Goal: Information Seeking & Learning: Learn about a topic

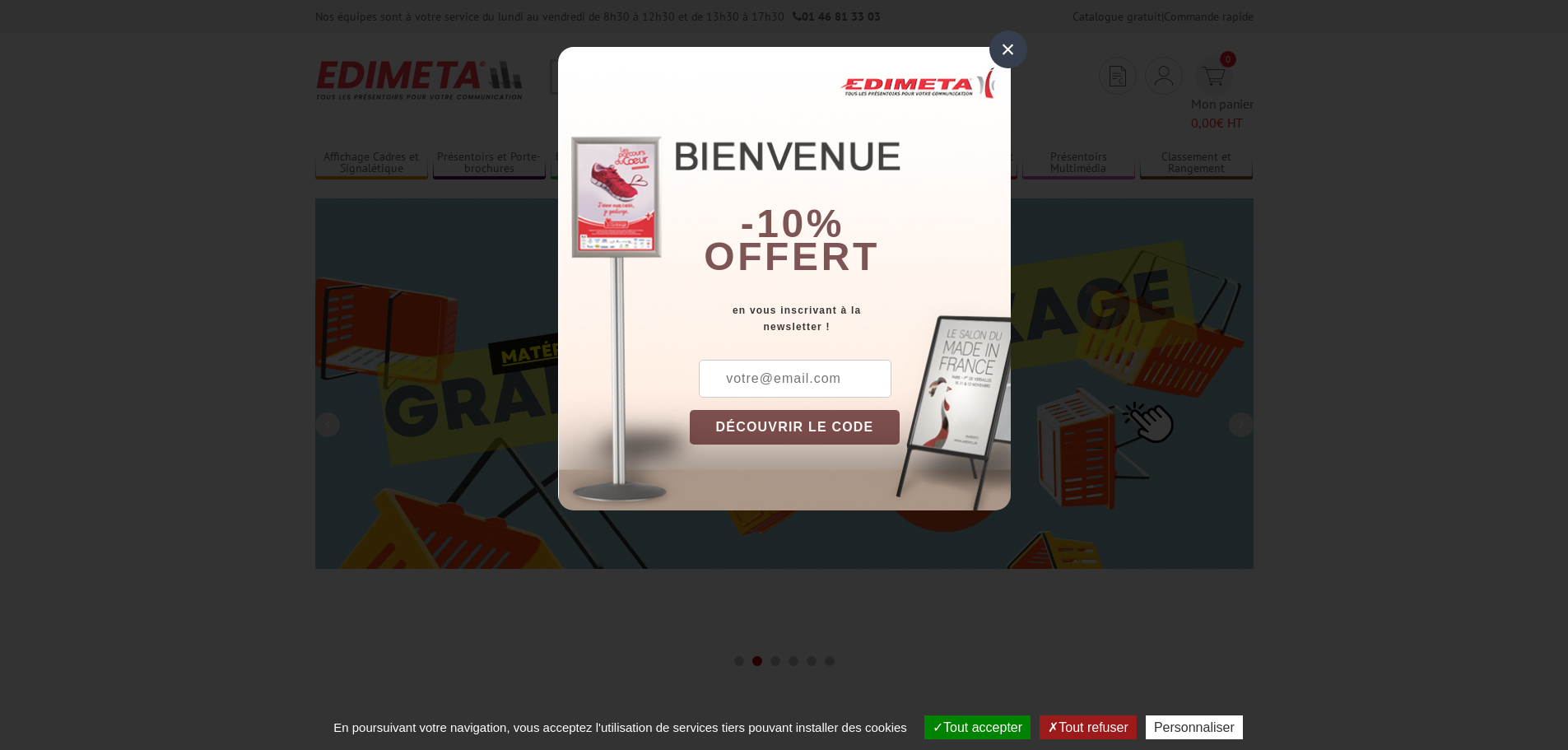
click at [1010, 56] on div "×" at bounding box center [1008, 49] width 38 height 38
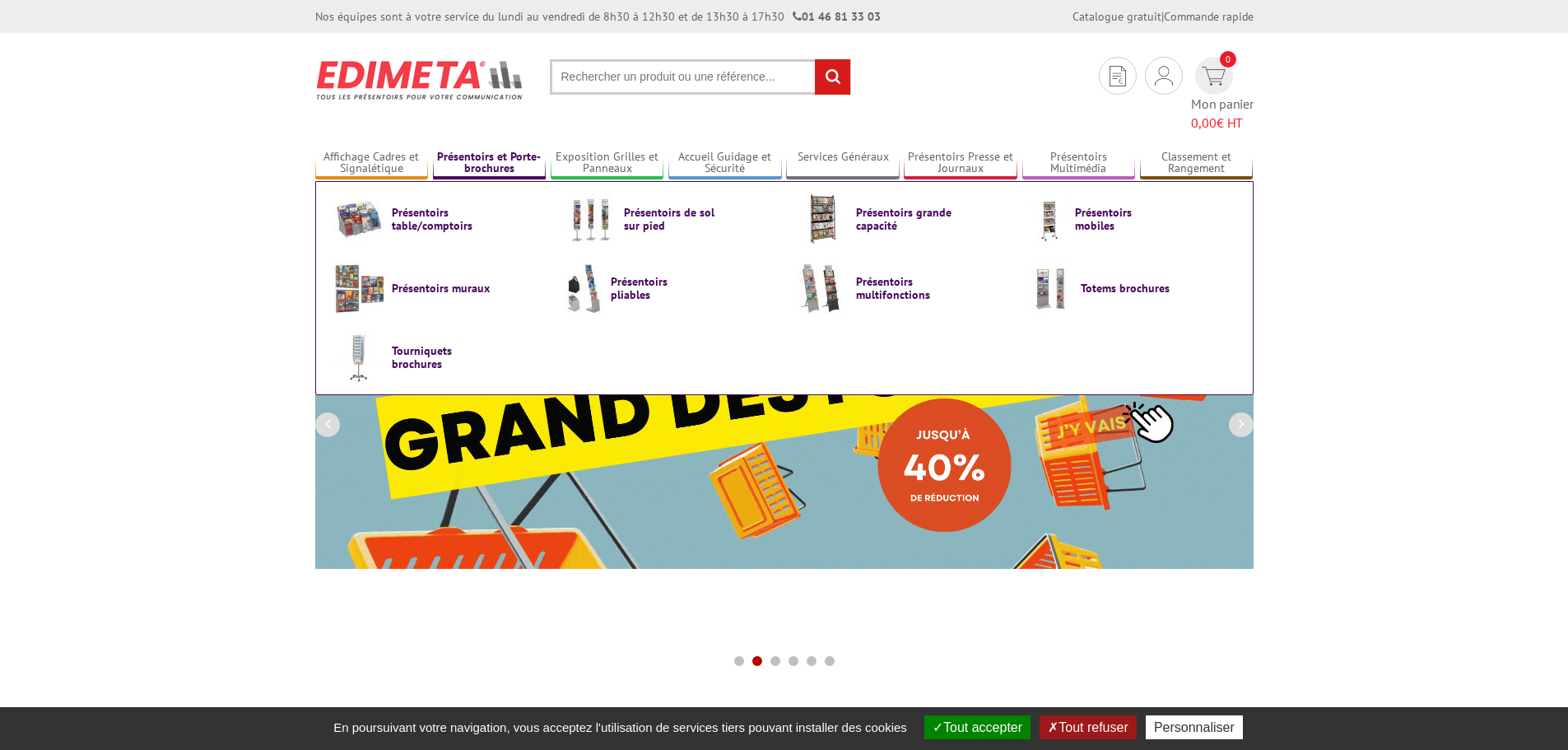
click at [476, 149] on link "Présentoirs et Porte-brochures" at bounding box center [489, 163] width 113 height 27
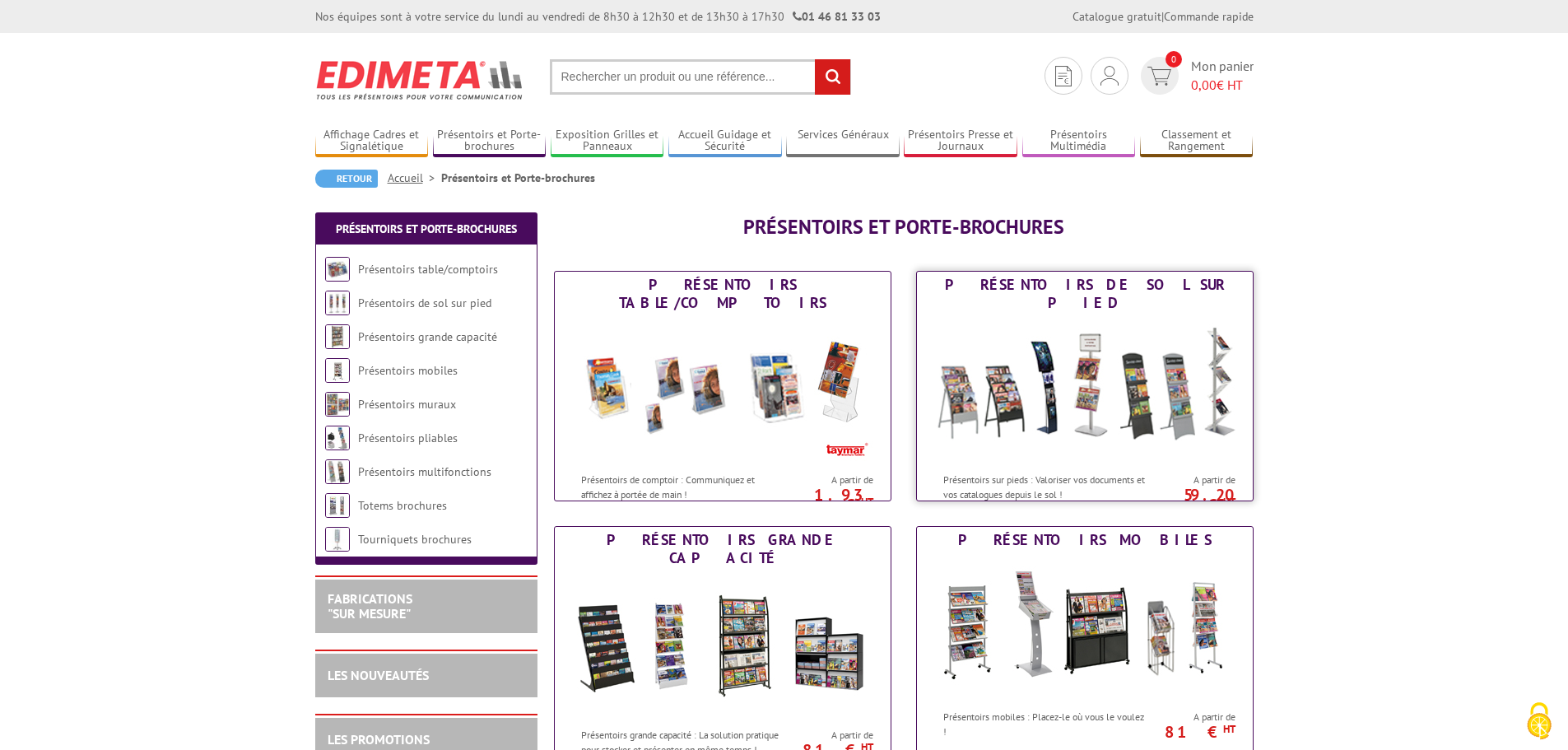
click at [1106, 380] on img at bounding box center [1085, 391] width 305 height 148
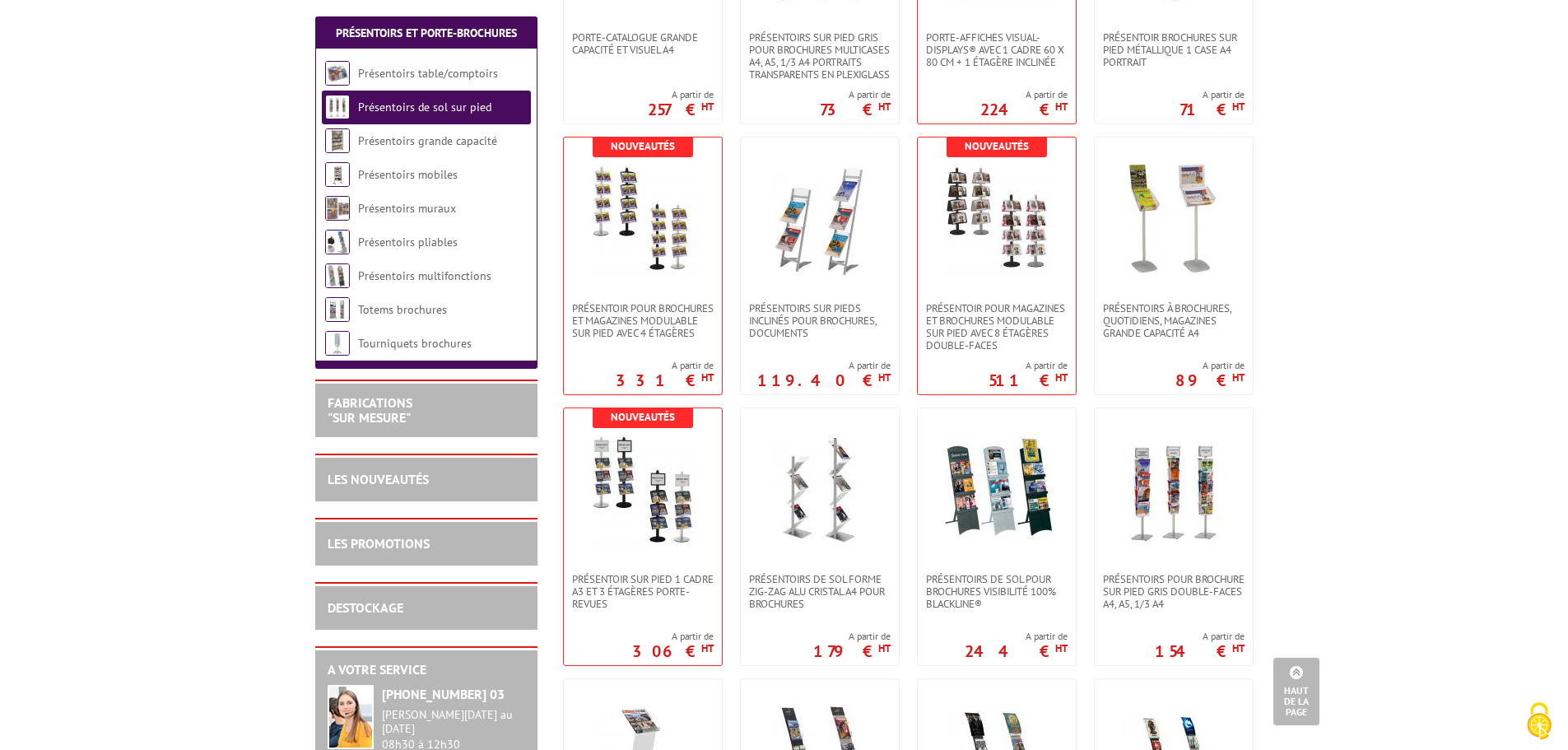
scroll to position [1069, 0]
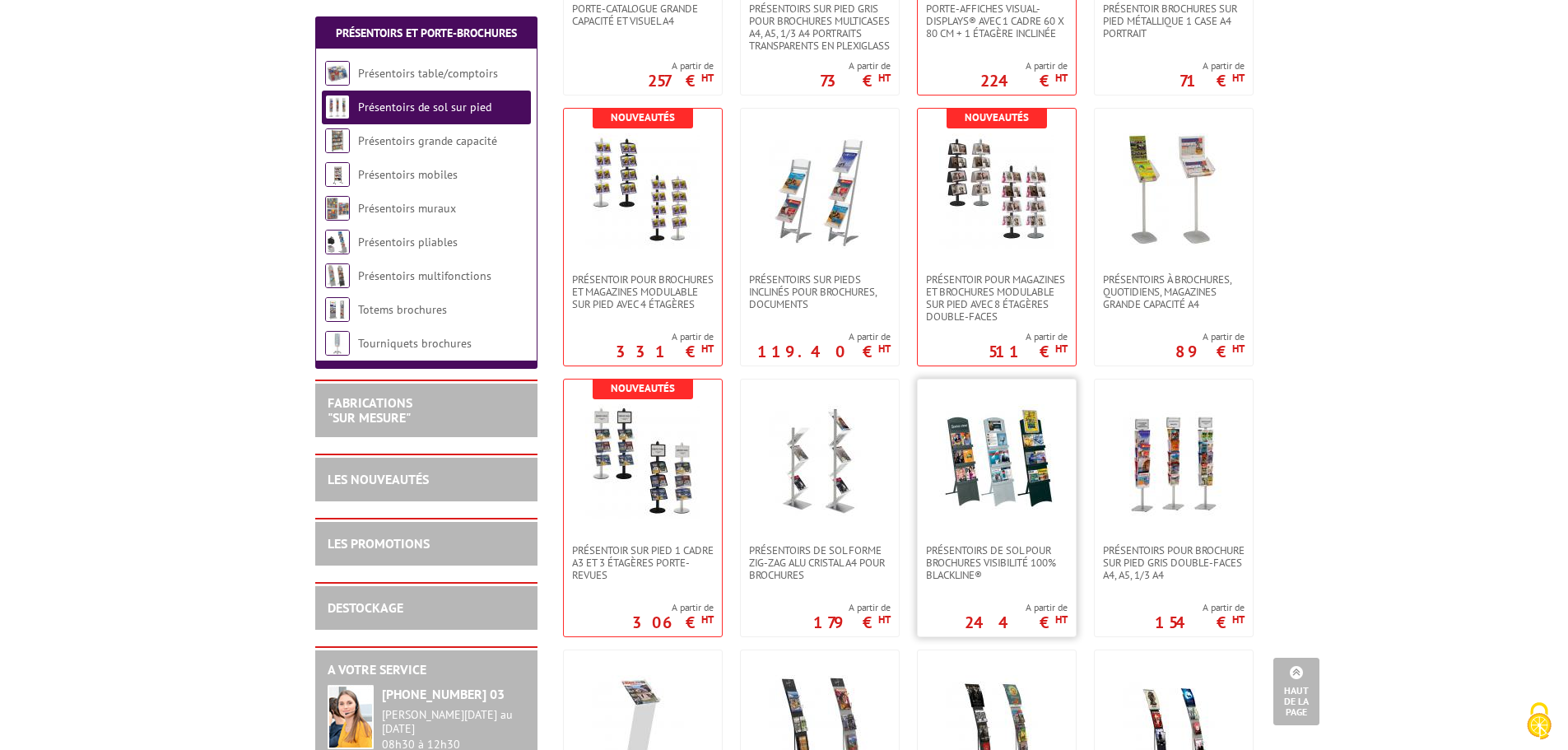
click at [994, 463] on img at bounding box center [996, 462] width 115 height 115
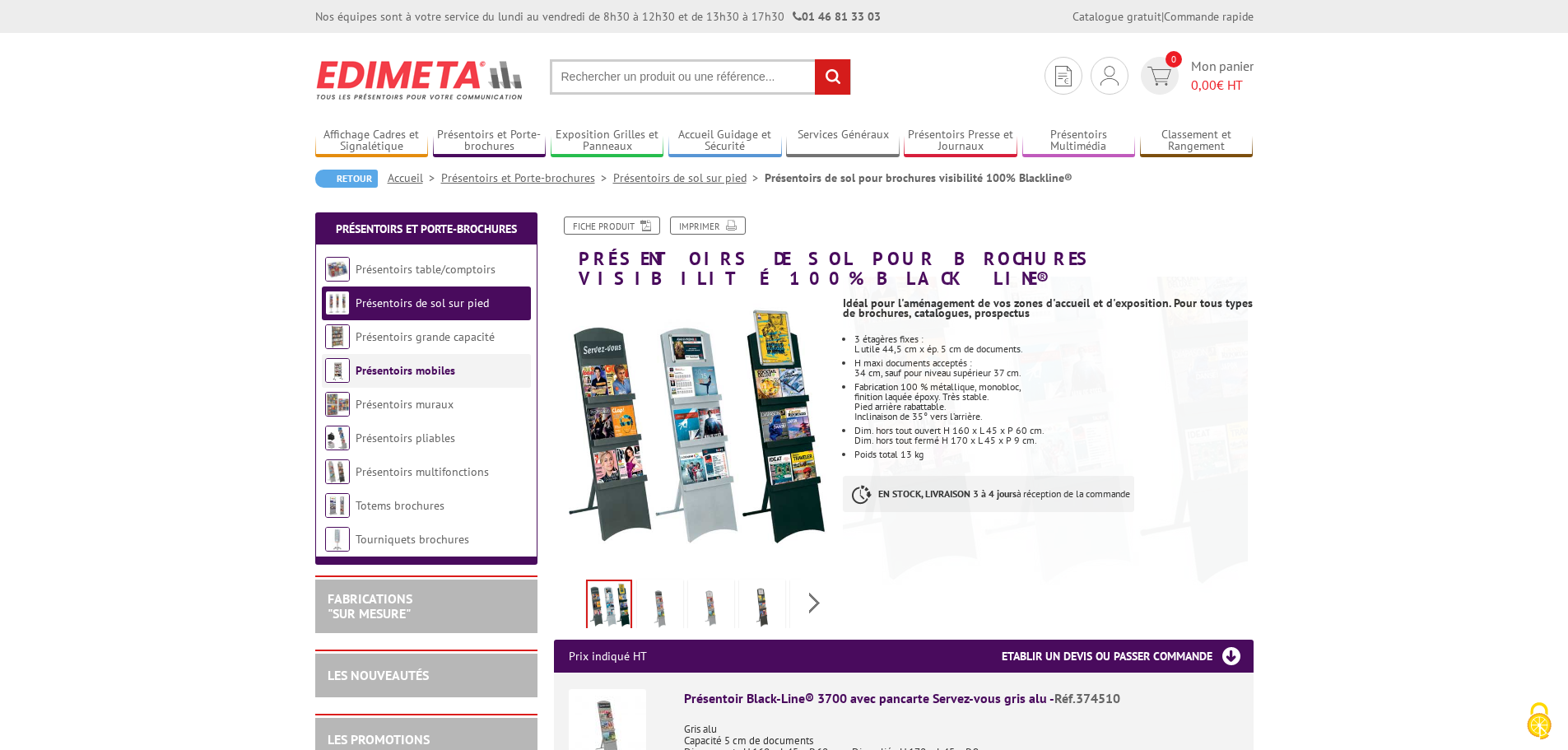
click at [407, 375] on link "Présentoirs mobiles" at bounding box center [405, 370] width 100 height 15
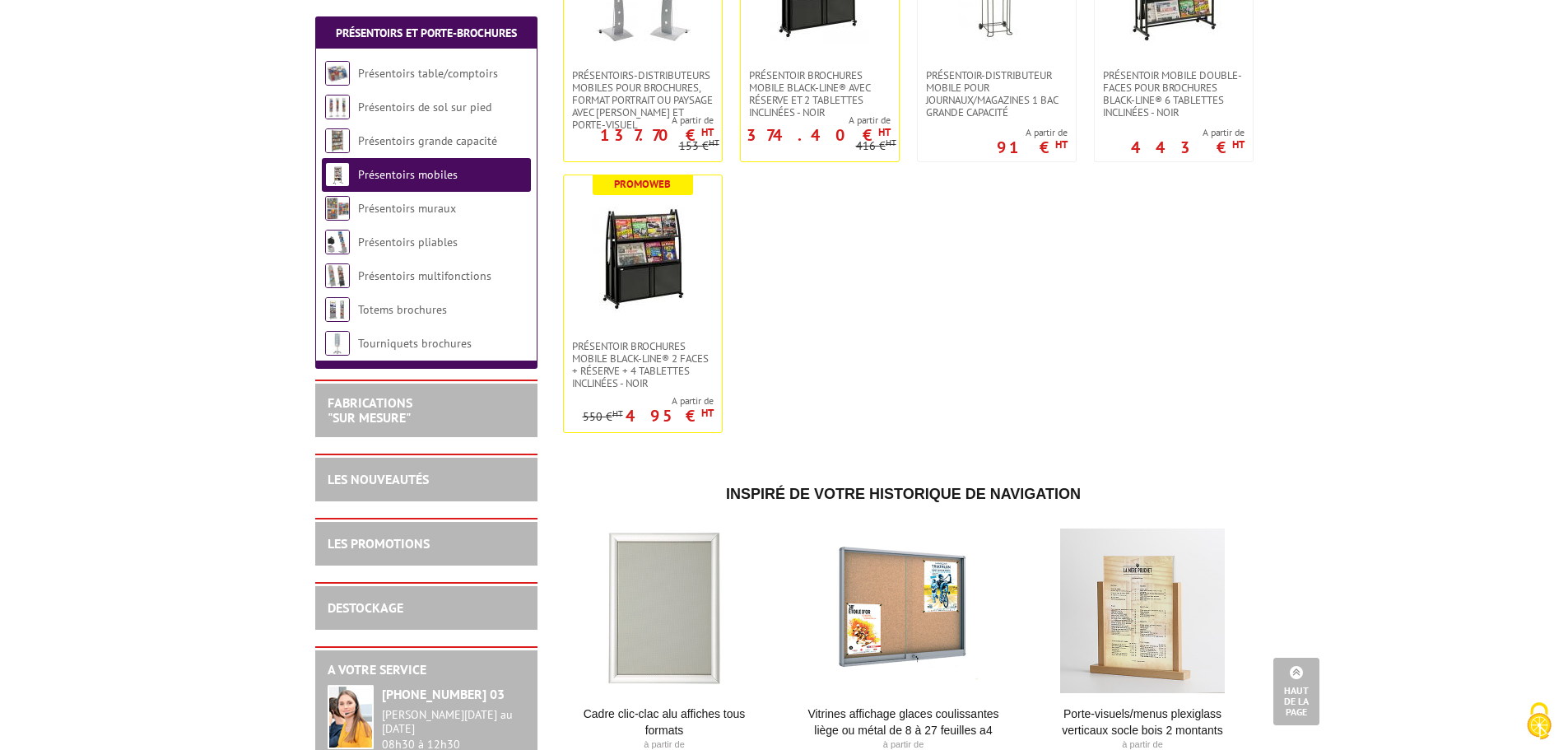
scroll to position [329, 0]
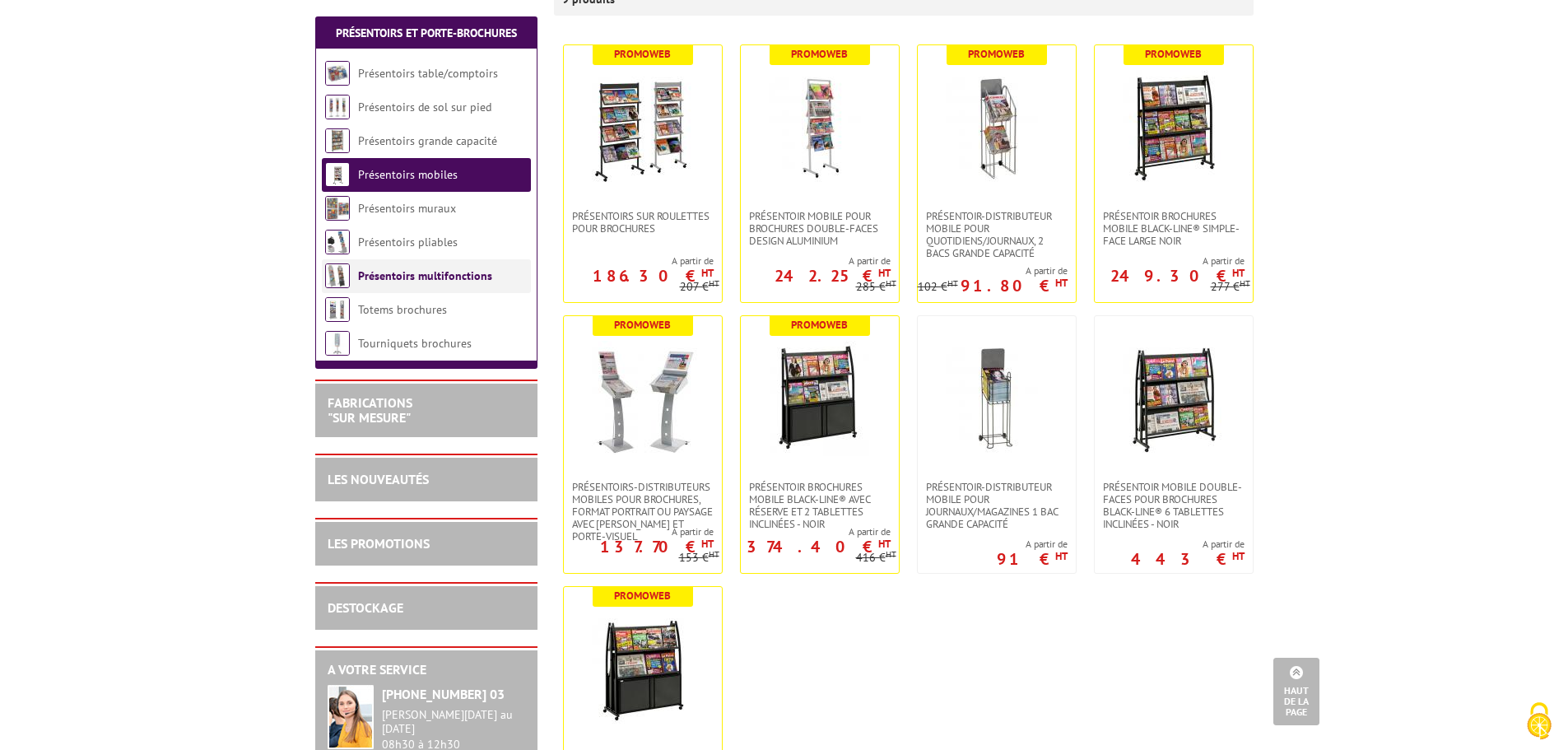
click at [447, 276] on link "Présentoirs multifonctions" at bounding box center [425, 275] width 134 height 15
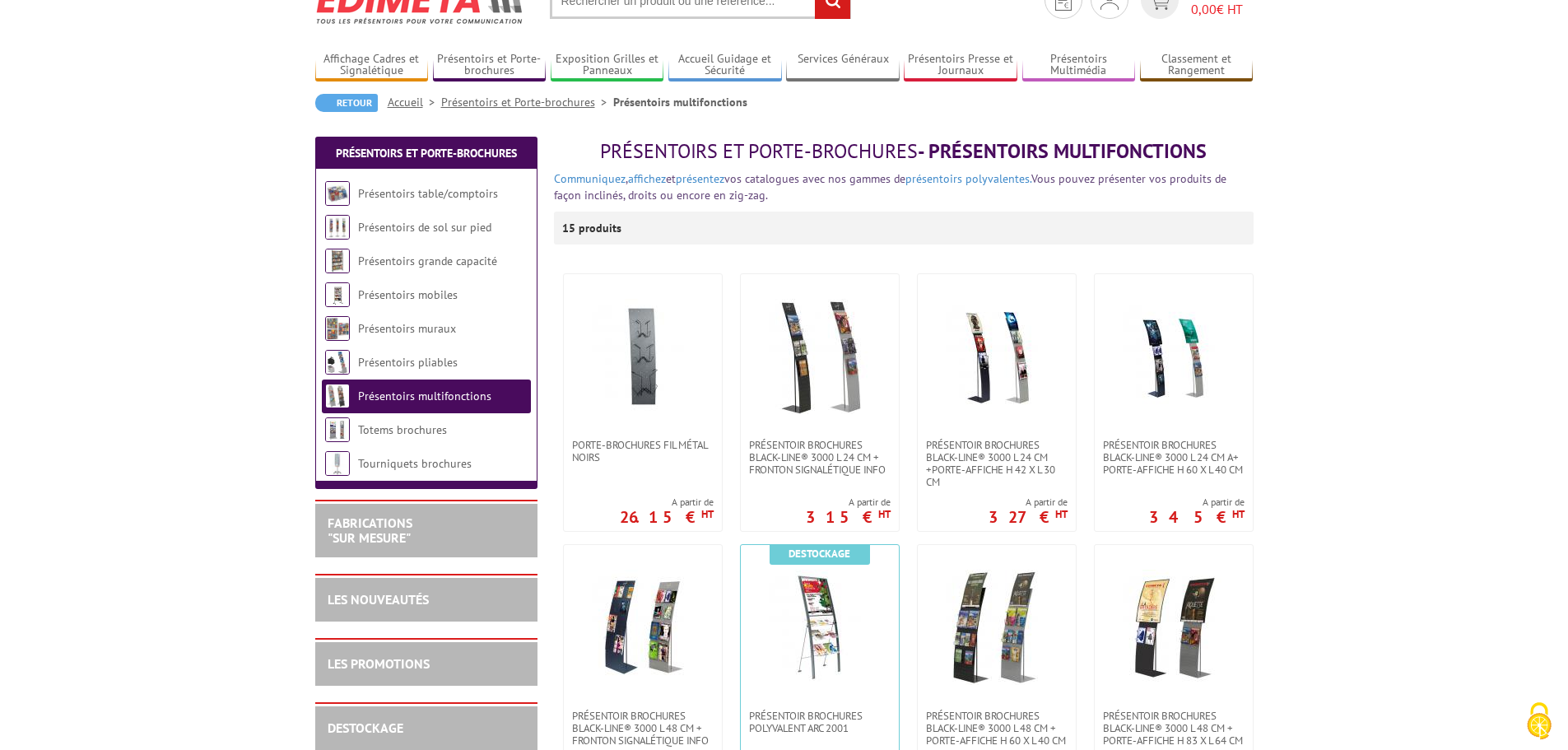
scroll to position [165, 0]
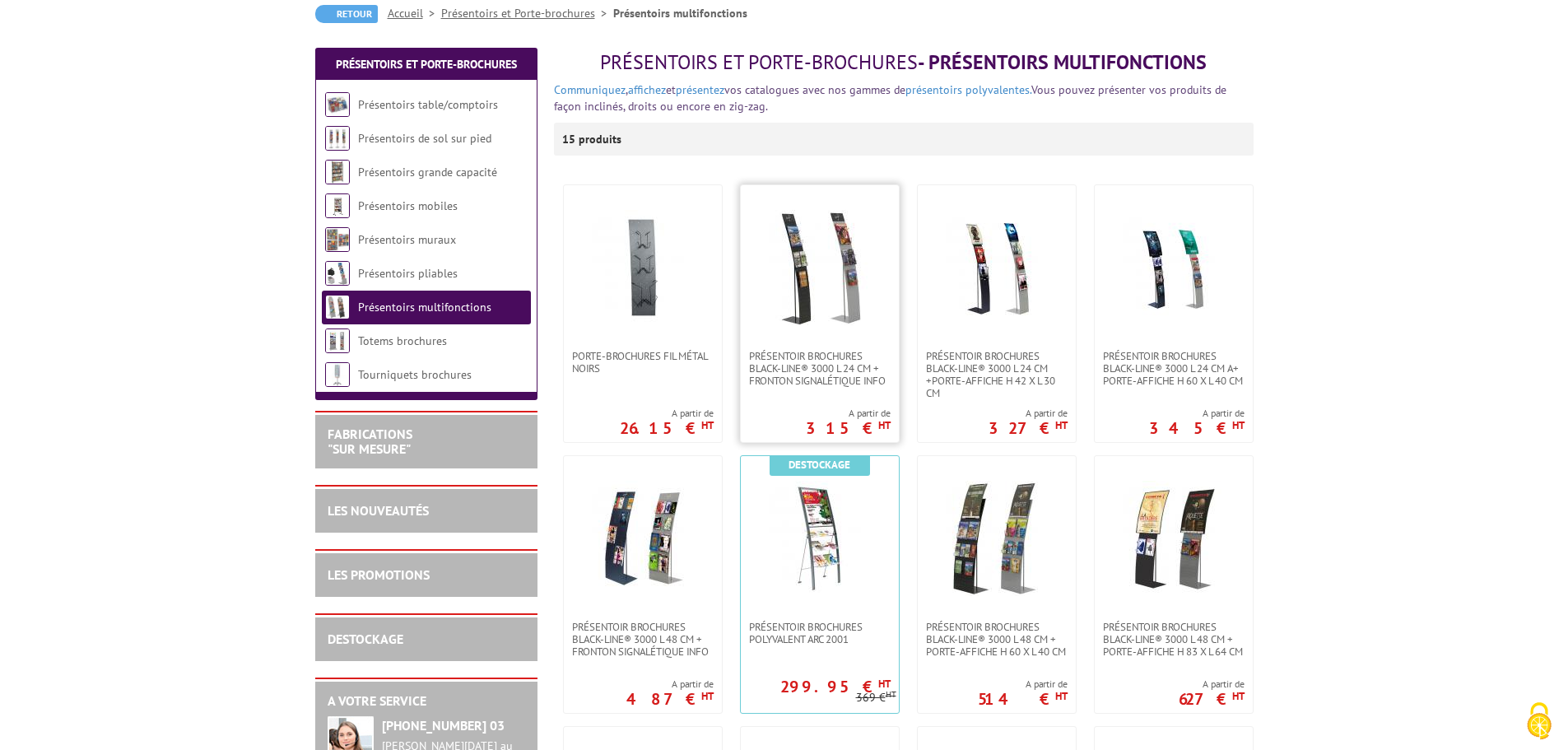
click at [791, 306] on img at bounding box center [820, 268] width 115 height 115
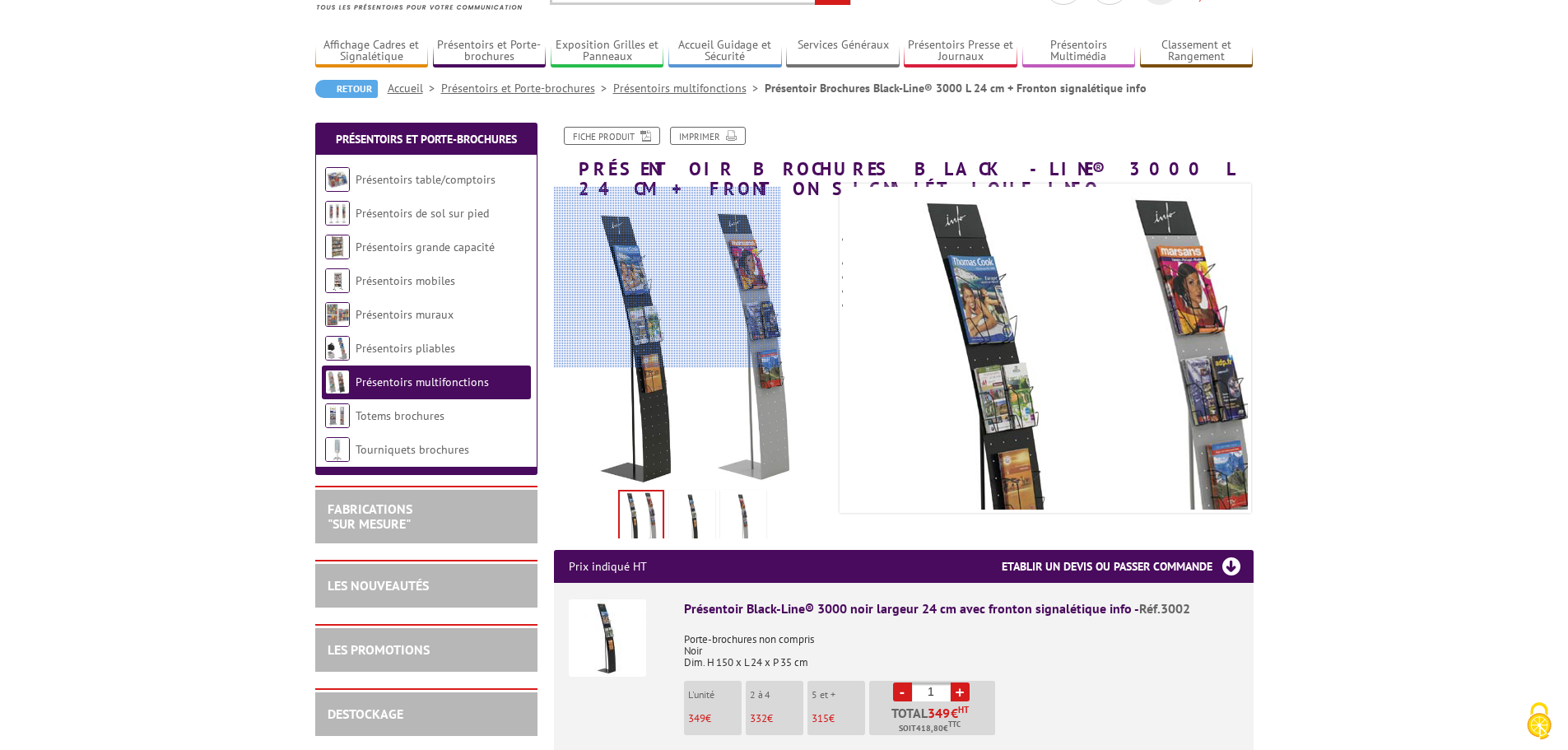
scroll to position [82, 0]
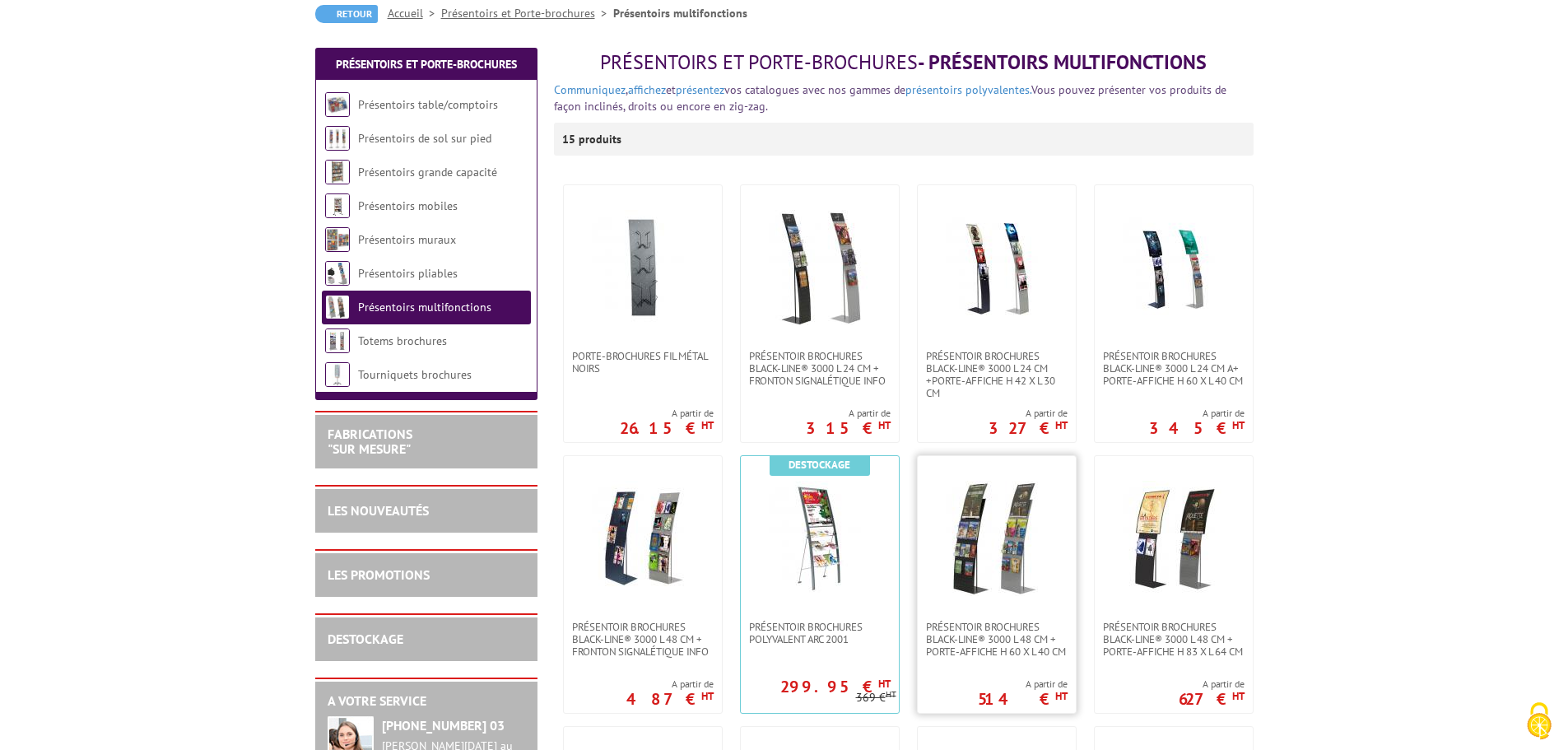
click at [991, 528] on img at bounding box center [996, 538] width 115 height 115
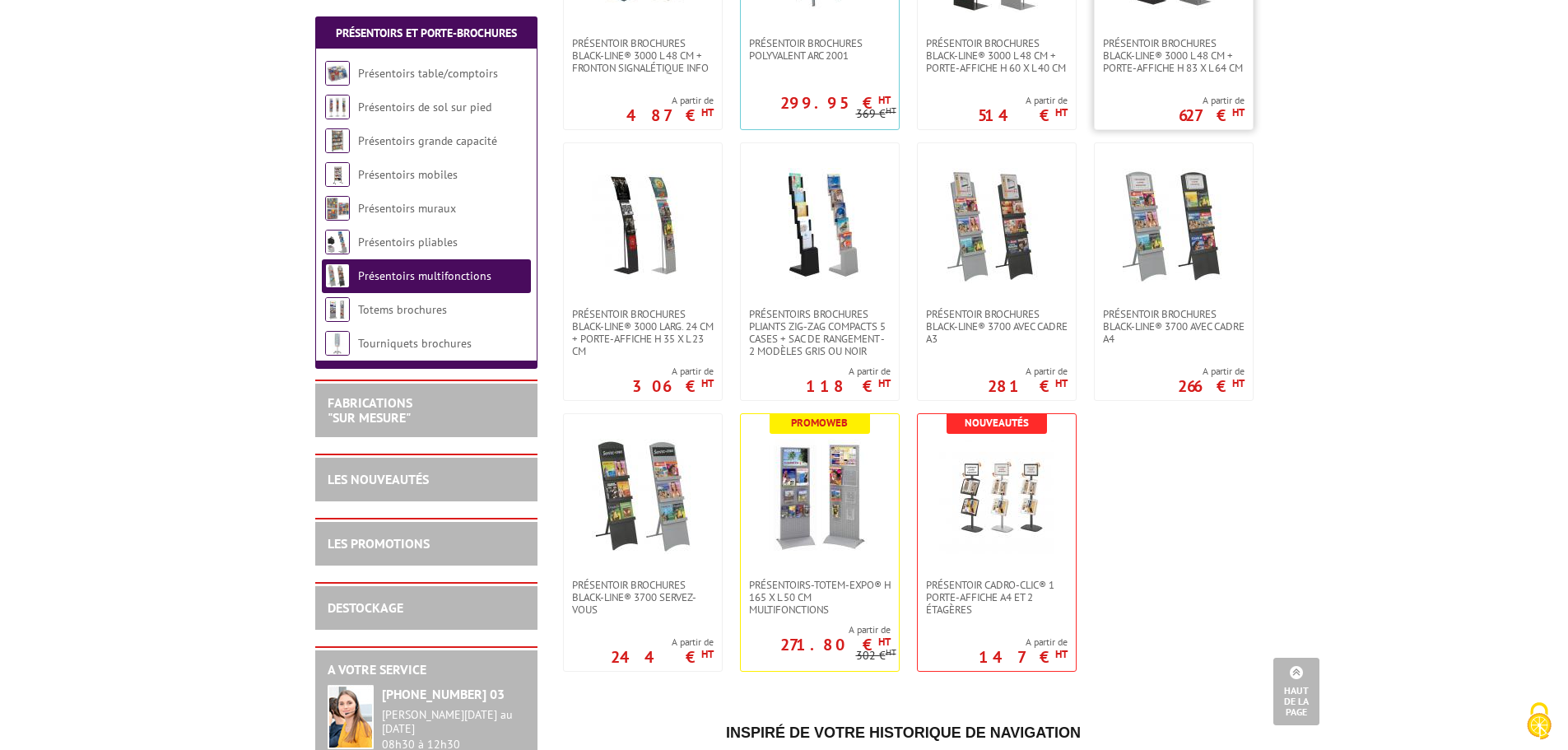
scroll to position [823, 0]
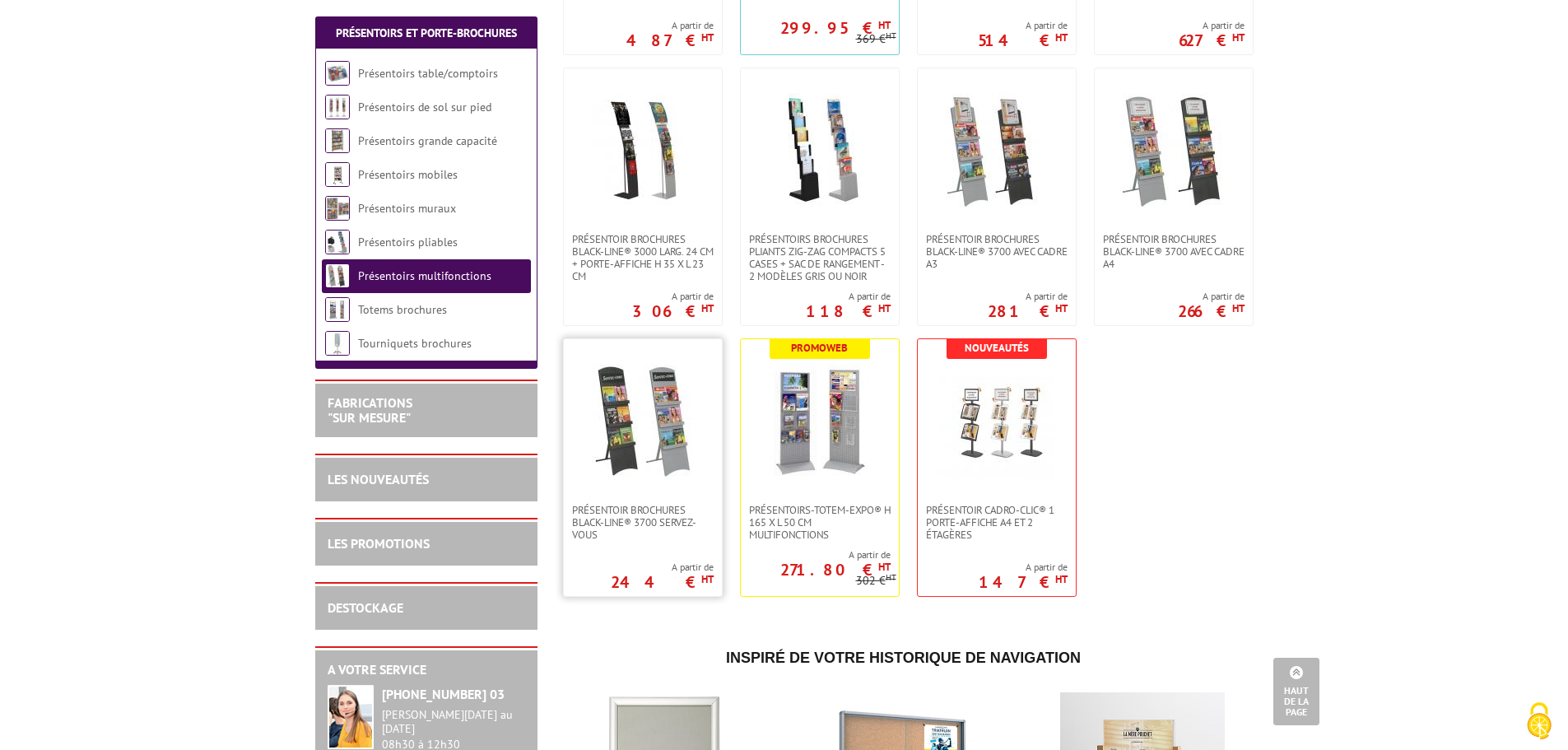
click at [629, 432] on img at bounding box center [643, 421] width 115 height 115
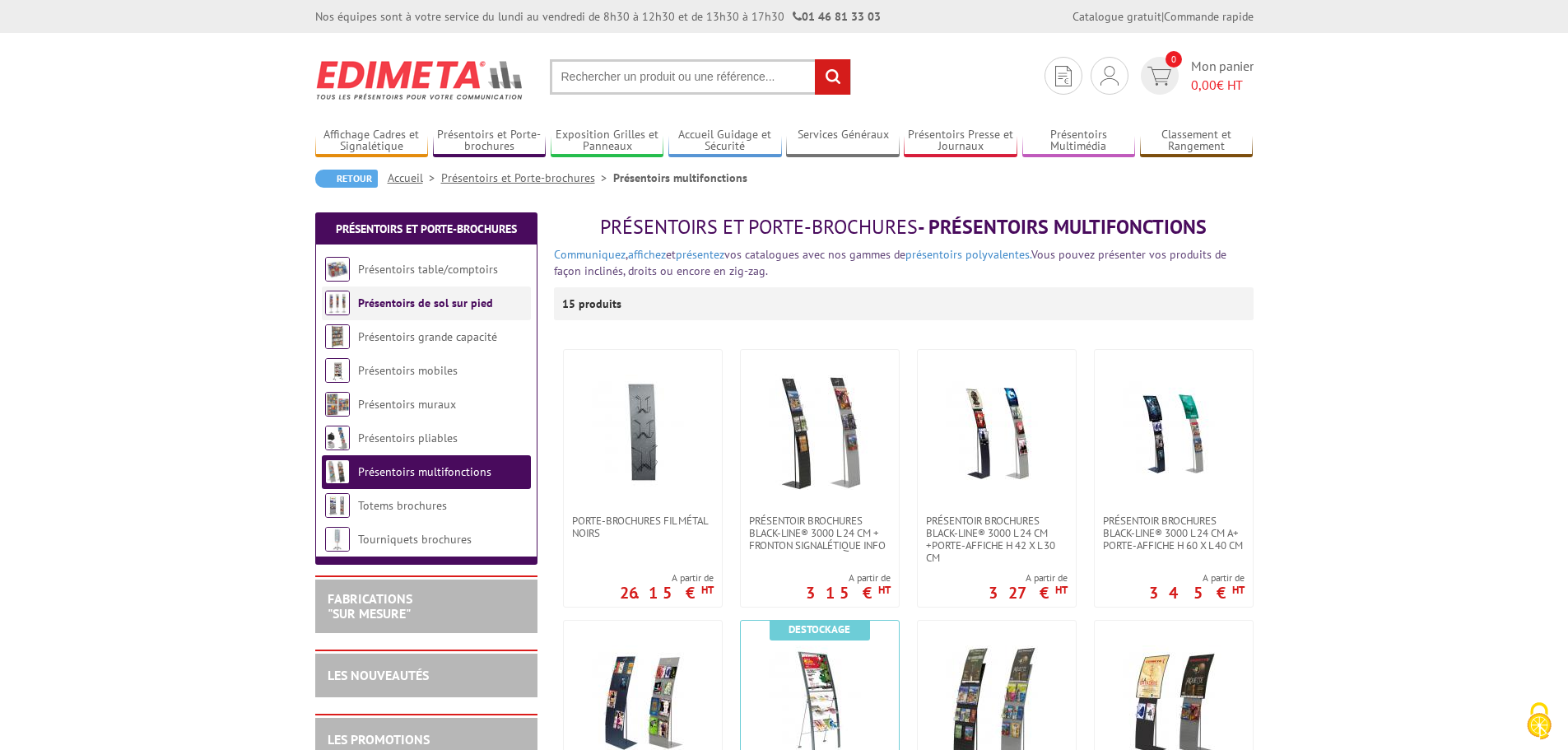
click at [468, 301] on link "Présentoirs de sol sur pied" at bounding box center [426, 302] width 135 height 15
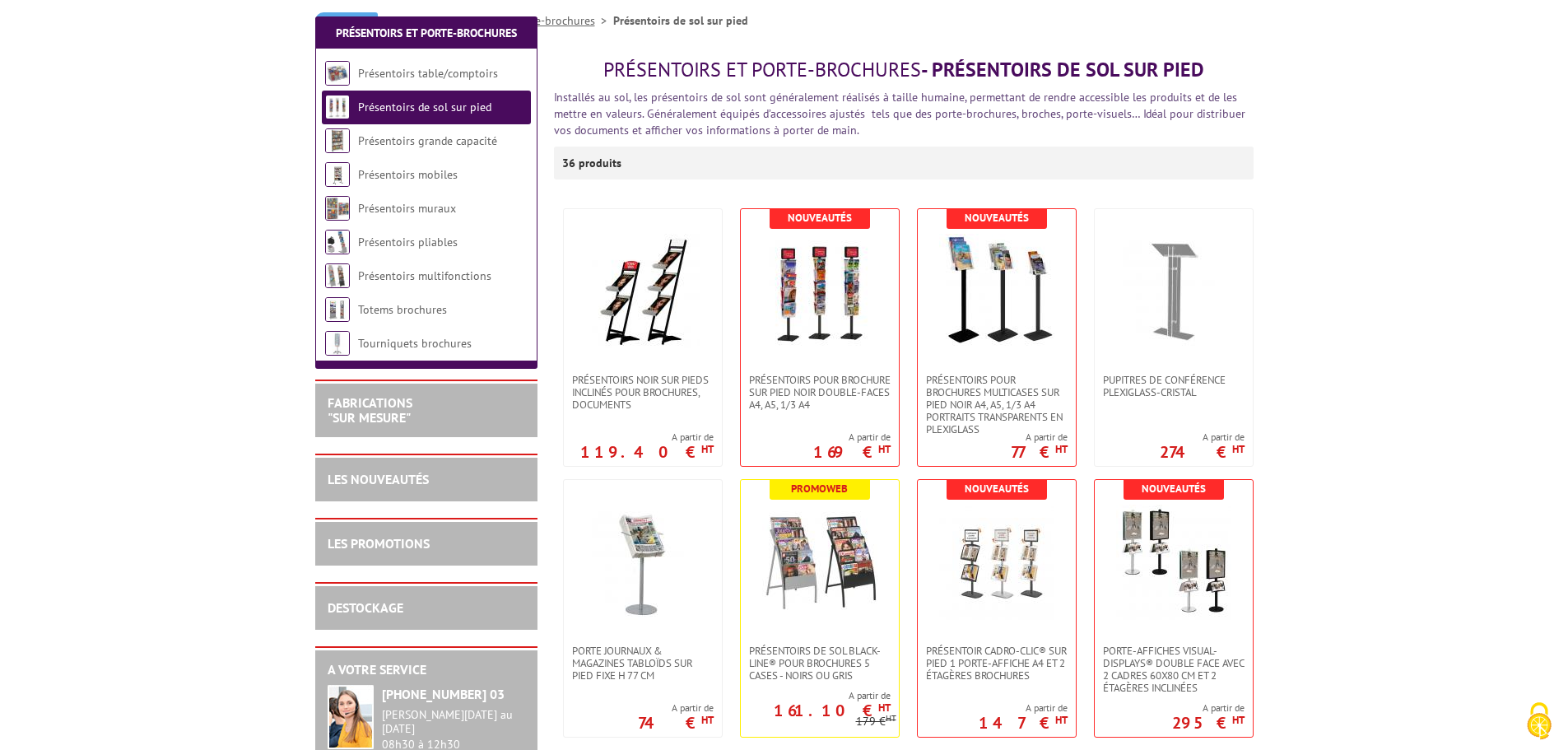
scroll to position [329, 0]
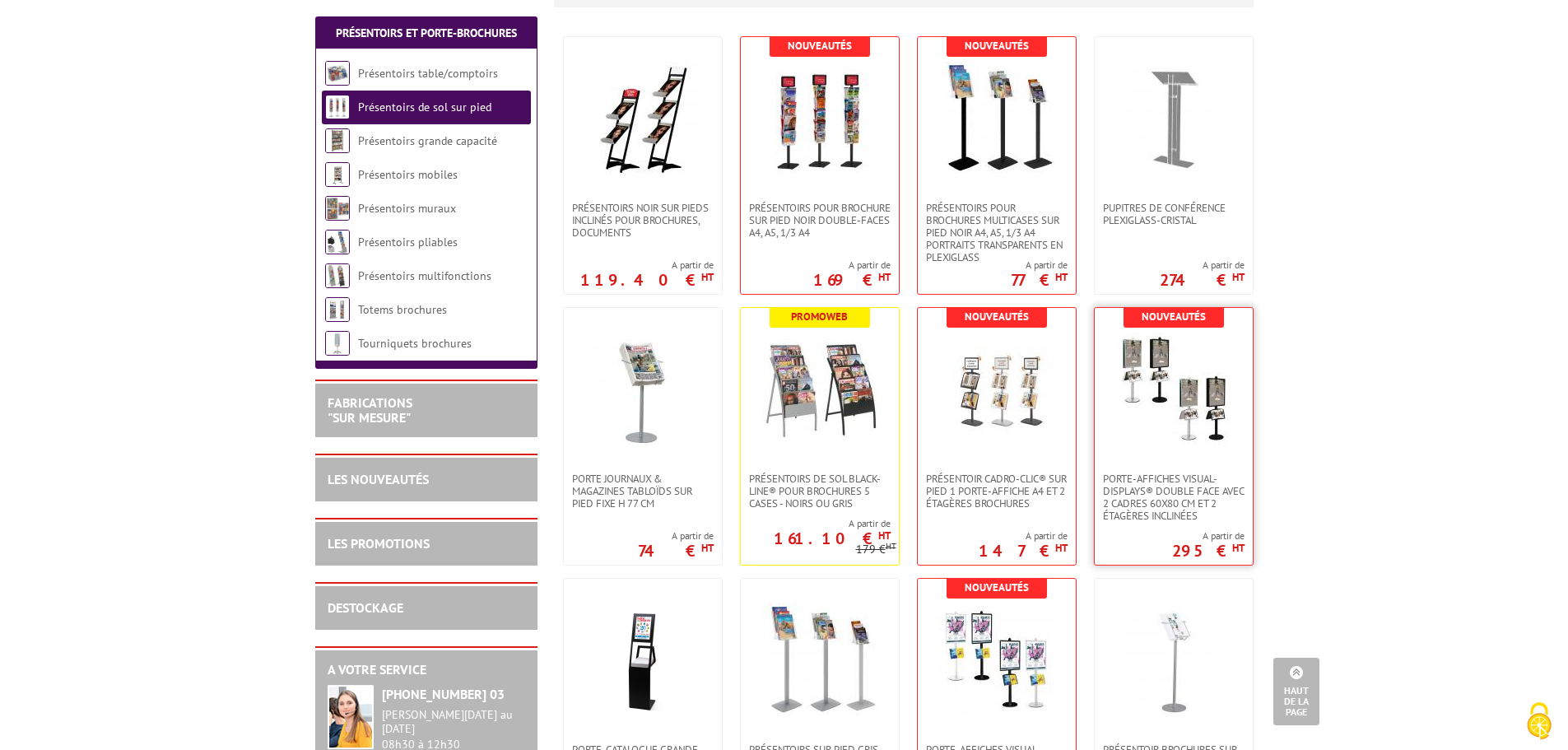
click at [1179, 391] on img at bounding box center [1174, 390] width 115 height 115
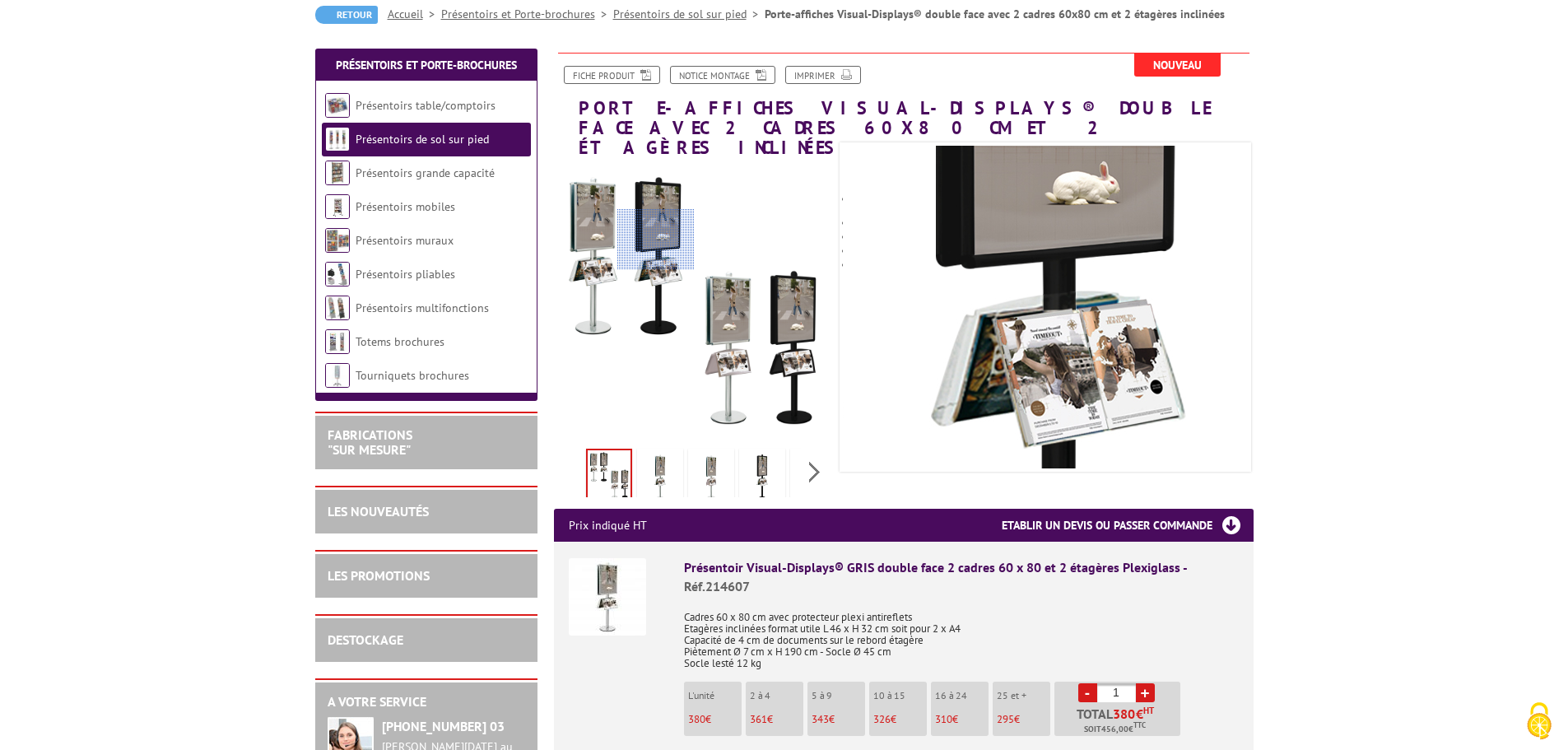
scroll to position [165, 0]
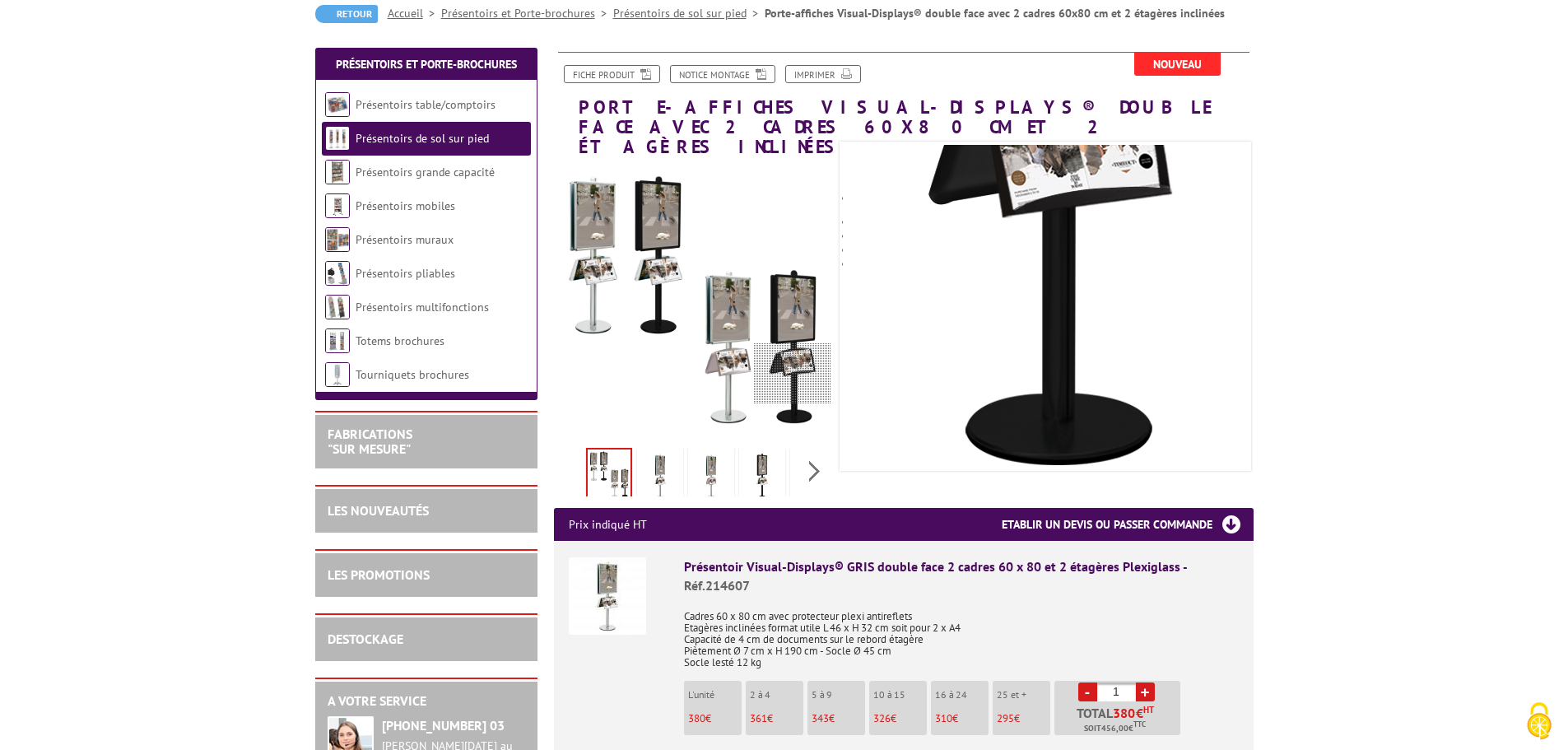
click at [801, 374] on div at bounding box center [792, 373] width 77 height 62
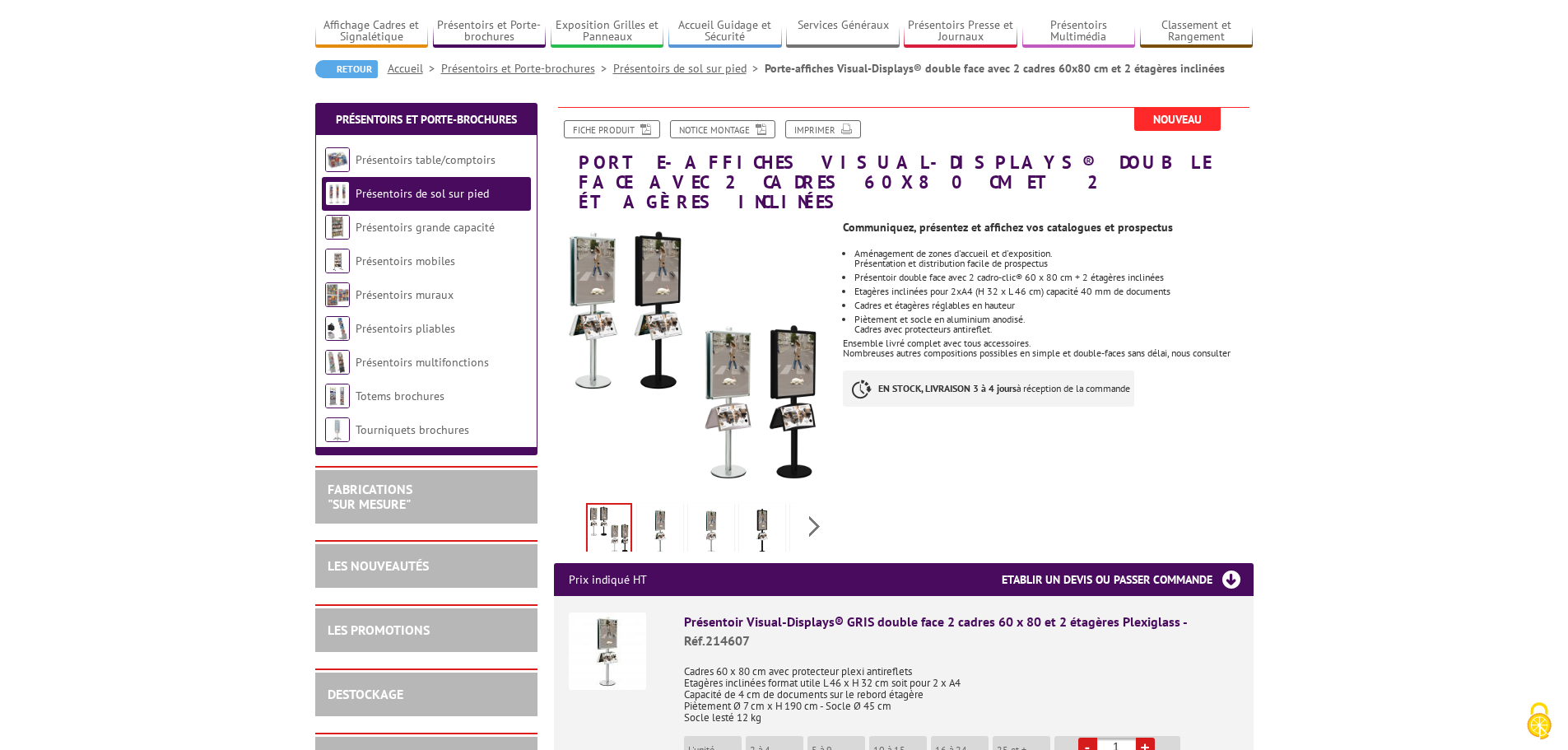
scroll to position [82, 0]
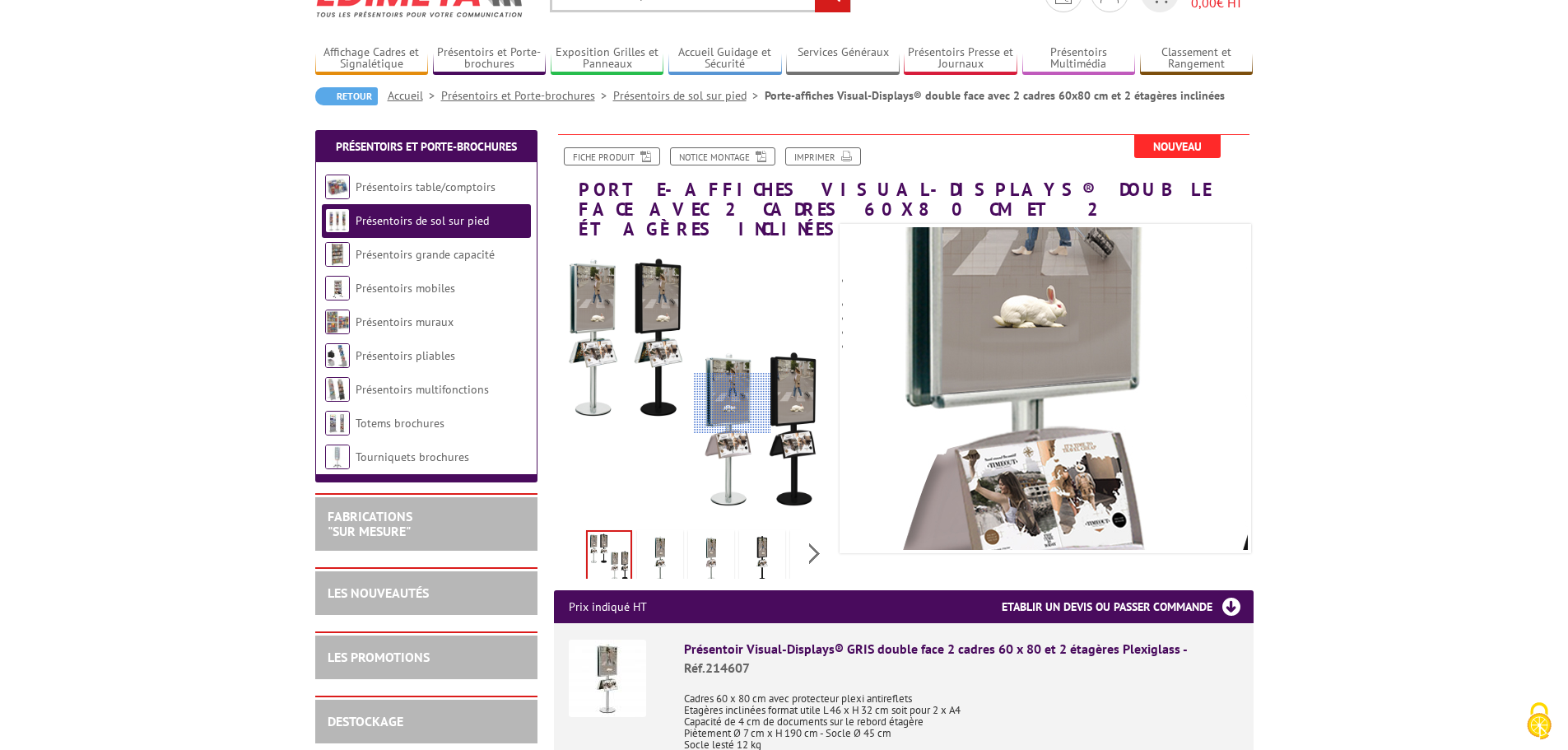
click at [733, 403] on div at bounding box center [732, 403] width 77 height 62
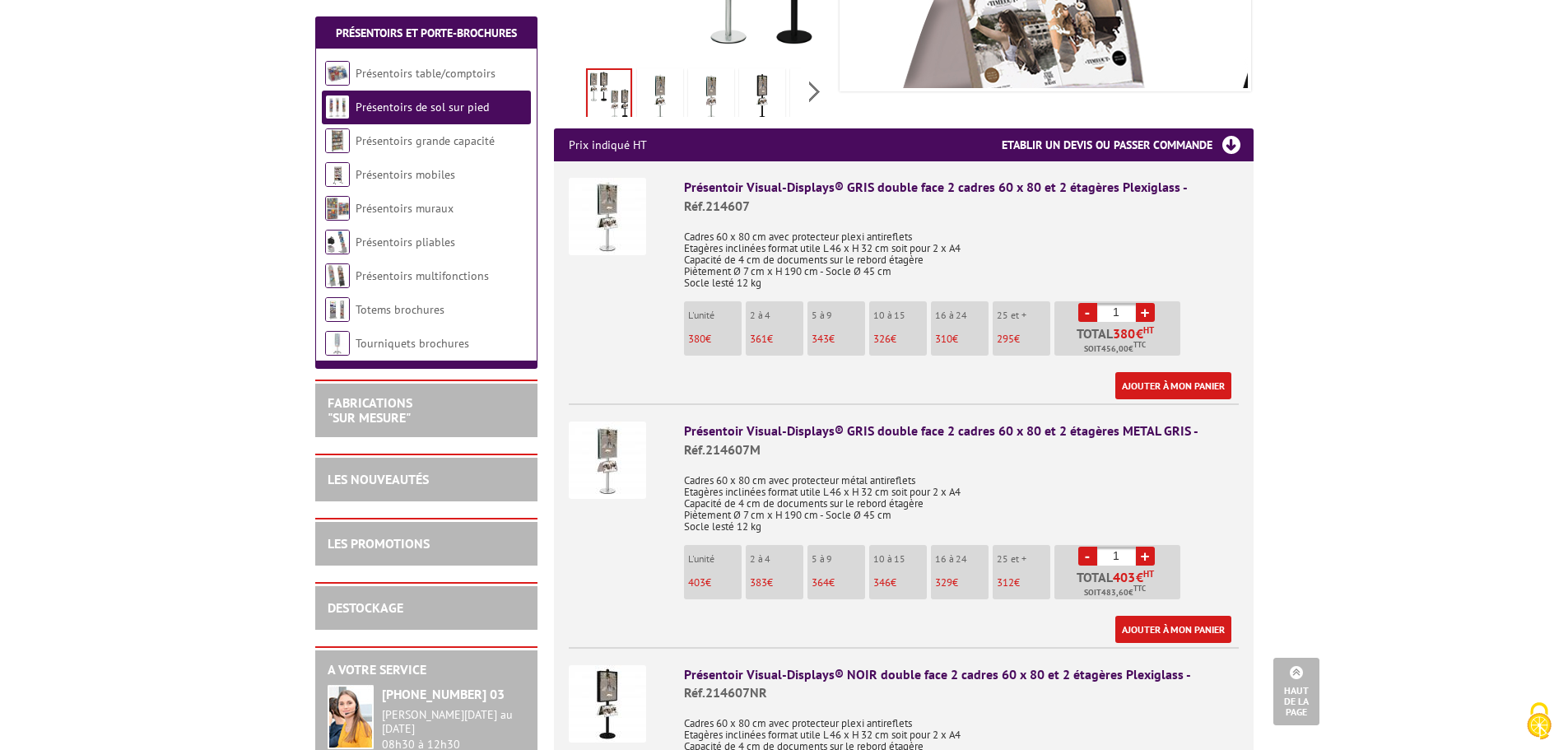
scroll to position [740, 0]
